Goal: Information Seeking & Learning: Learn about a topic

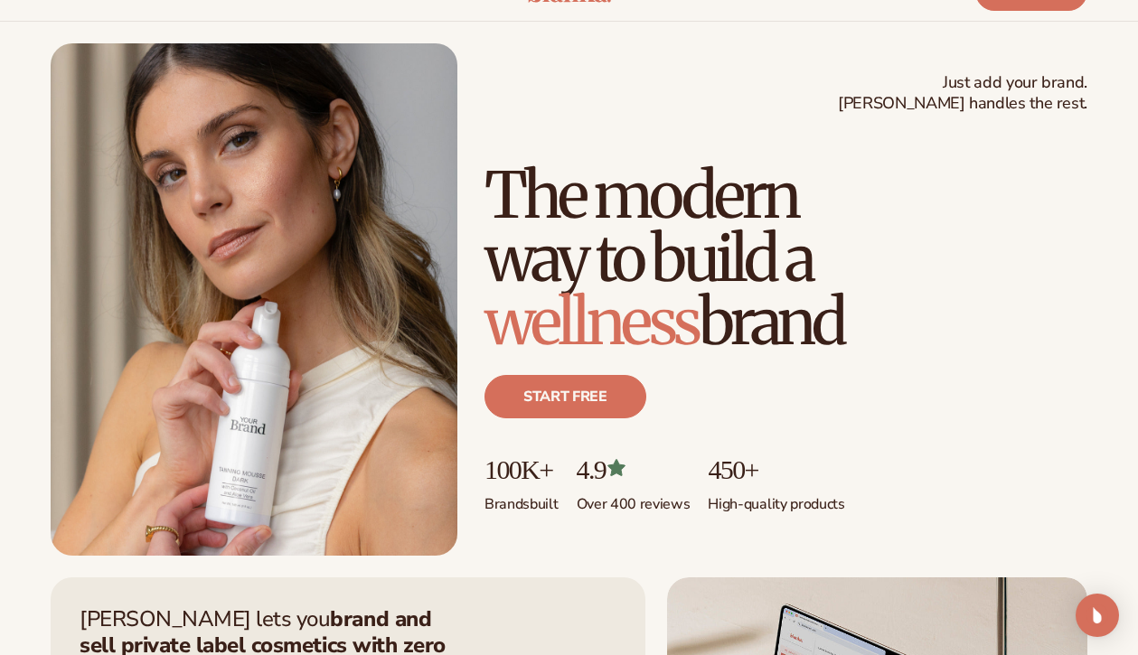
scroll to position [67, 0]
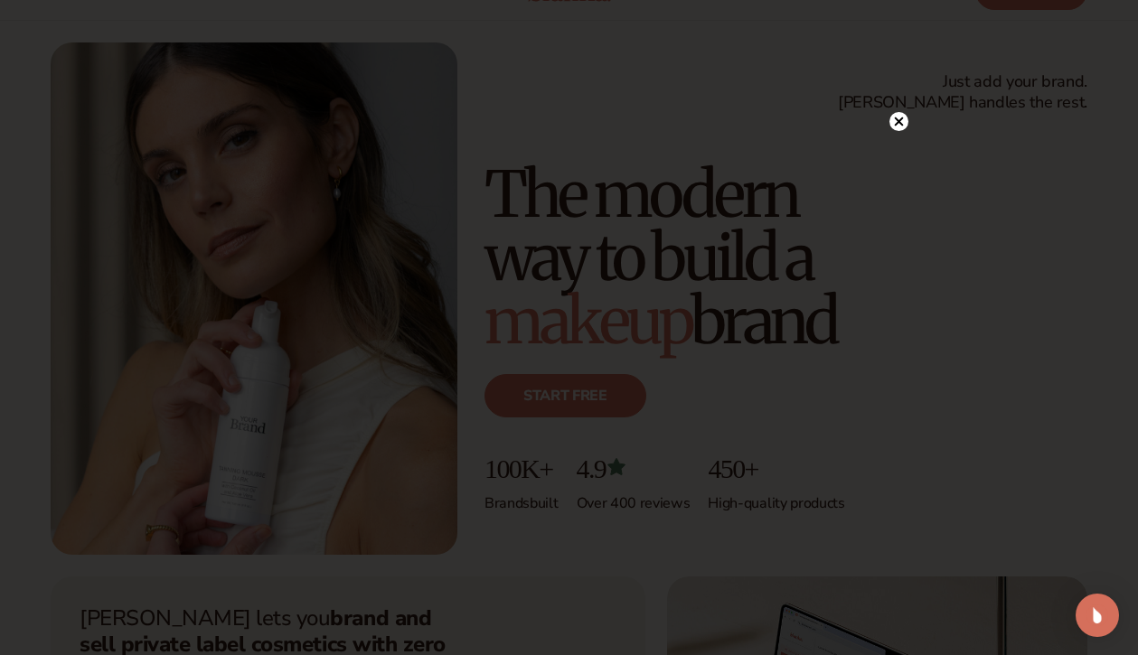
click at [899, 121] on icon at bounding box center [898, 121] width 9 height 9
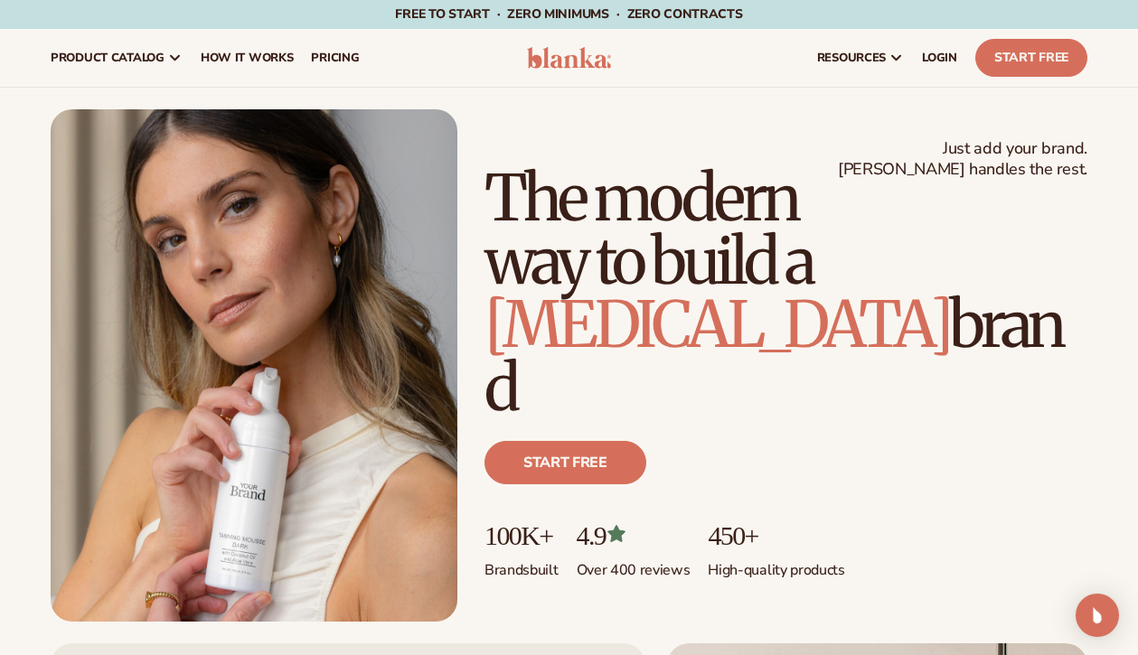
scroll to position [0, 0]
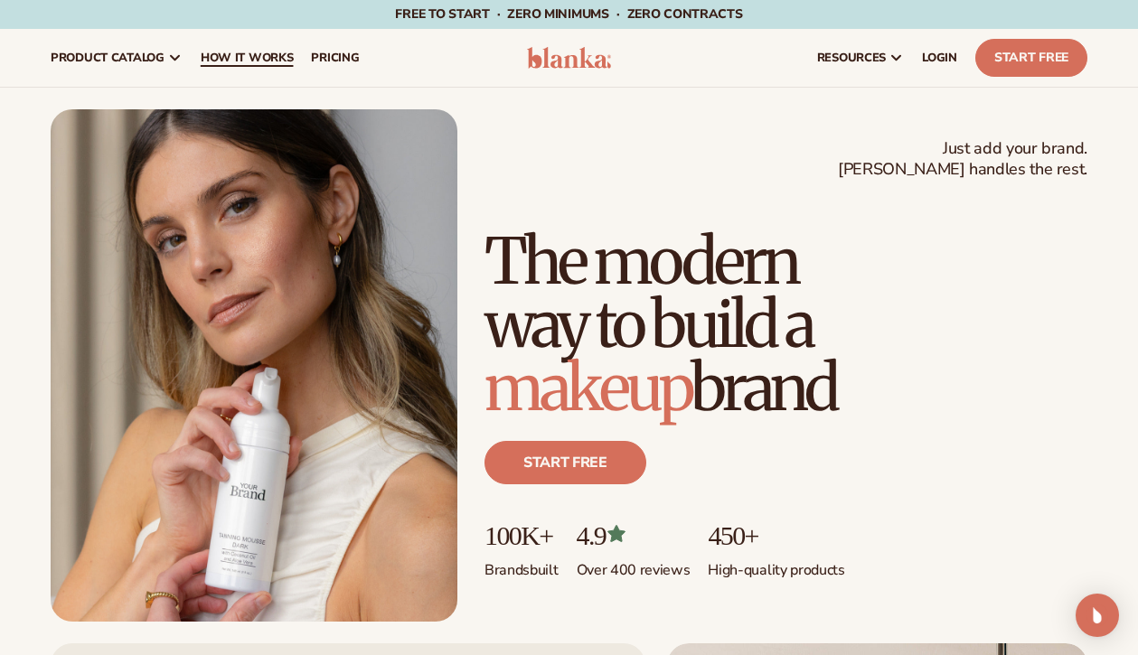
click at [245, 59] on span "How It Works" at bounding box center [247, 58] width 93 height 14
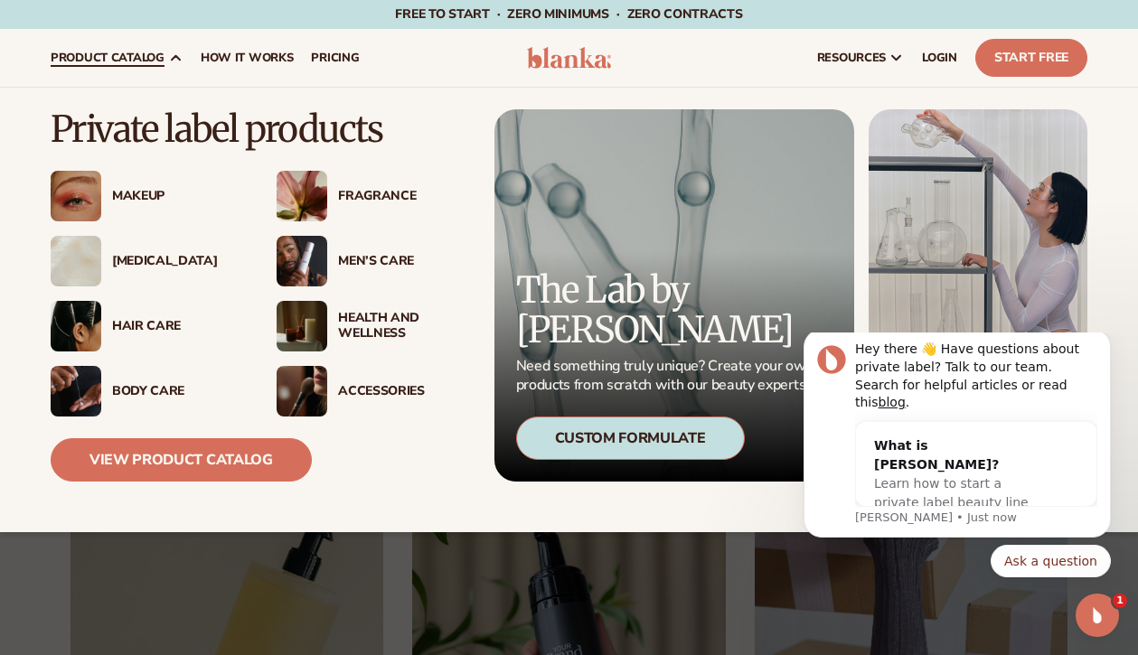
click at [141, 193] on div "Makeup" at bounding box center [176, 196] width 128 height 15
click at [190, 454] on link "View Product Catalog" at bounding box center [181, 459] width 261 height 43
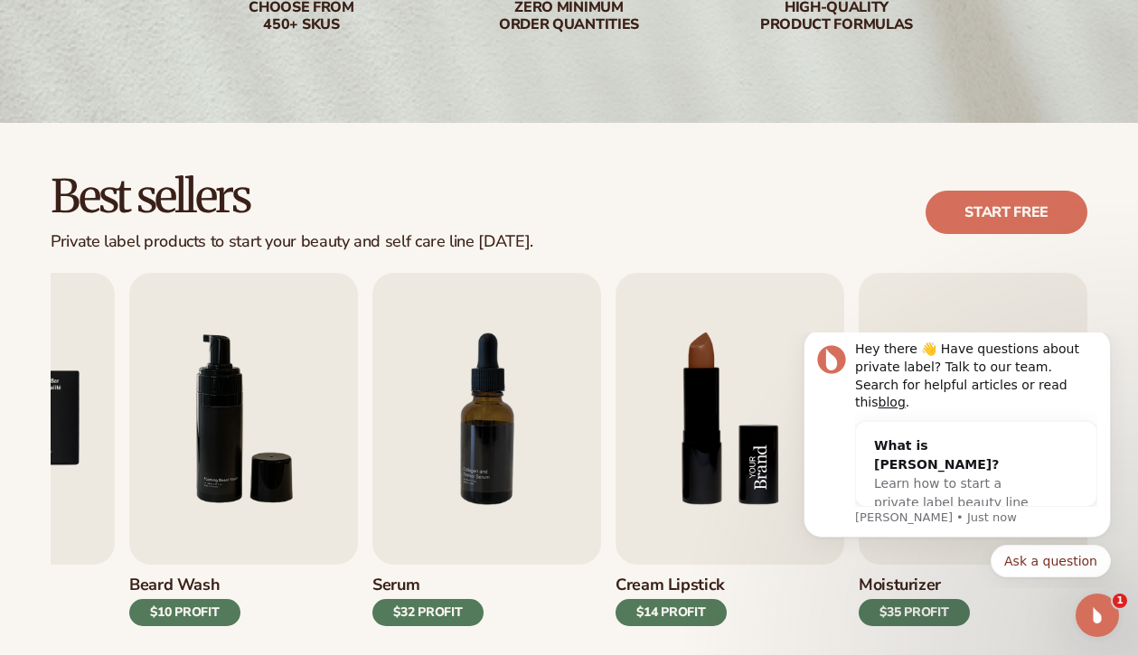
click at [701, 435] on img "8 / 9" at bounding box center [729, 419] width 229 height 292
click at [703, 485] on img "8 / 9" at bounding box center [729, 419] width 229 height 292
click at [667, 435] on img "8 / 9" at bounding box center [729, 419] width 229 height 292
click at [691, 432] on img "8 / 9" at bounding box center [729, 419] width 229 height 292
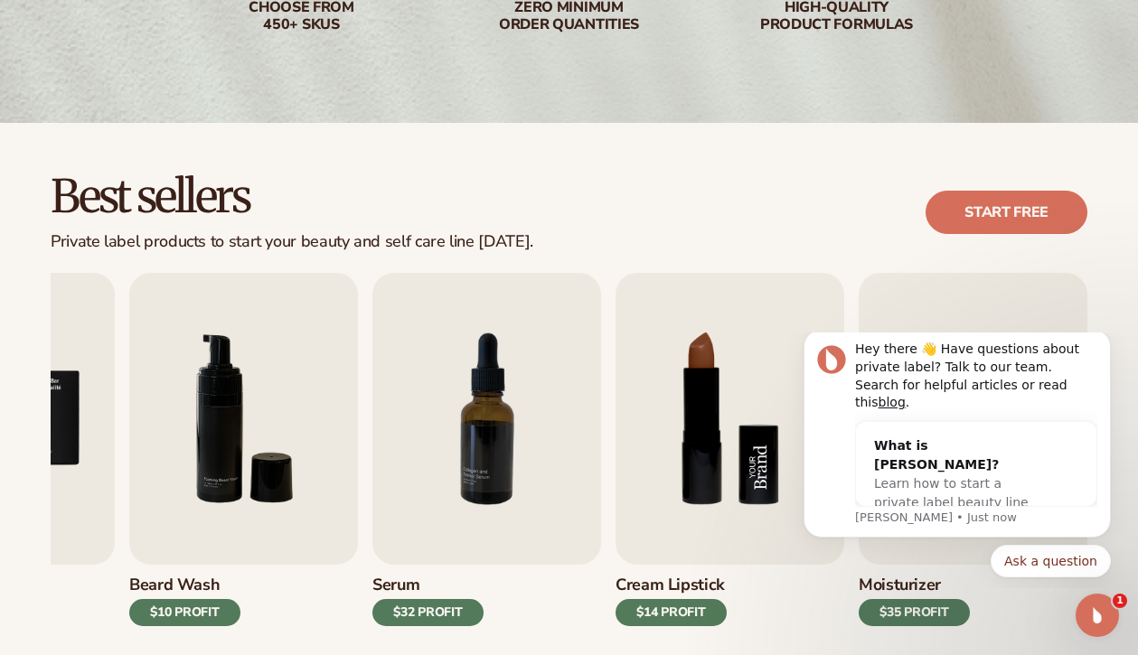
click at [691, 432] on img "8 / 9" at bounding box center [729, 419] width 229 height 292
click at [724, 453] on img "8 / 9" at bounding box center [729, 419] width 229 height 292
click at [669, 614] on div "$14 PROFIT" at bounding box center [670, 612] width 111 height 27
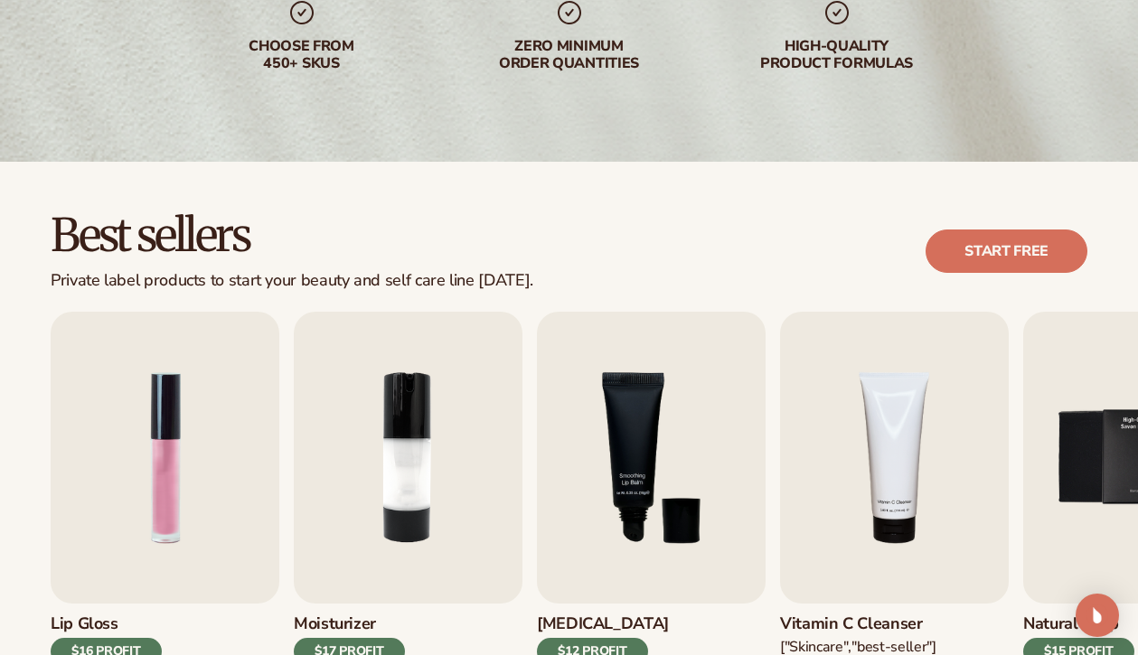
scroll to position [325, 0]
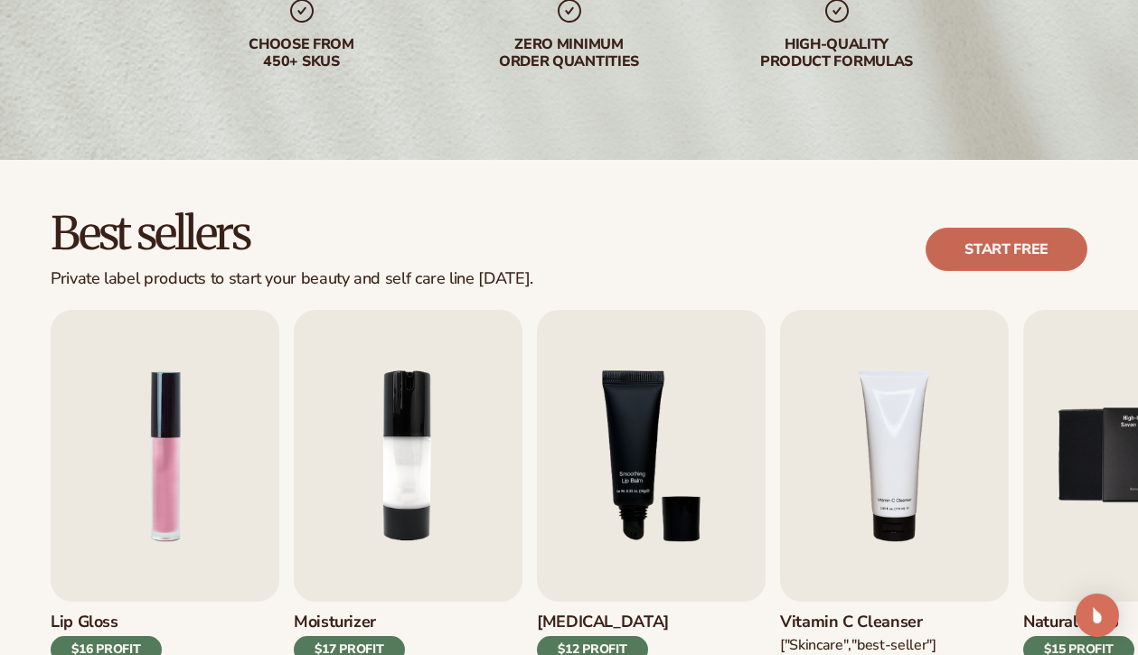
click at [995, 239] on link "Start free" at bounding box center [1006, 249] width 162 height 43
